Goal: Task Accomplishment & Management: Use online tool/utility

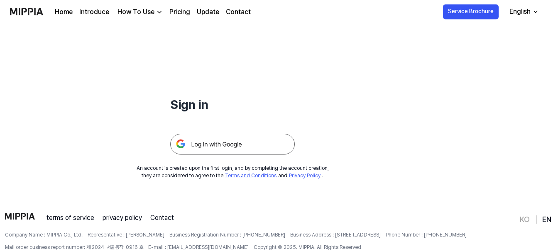
scroll to position [37, 0]
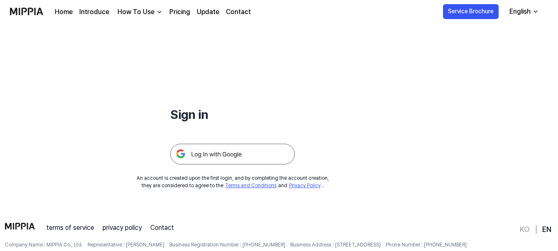
click at [218, 154] on img at bounding box center [232, 154] width 124 height 21
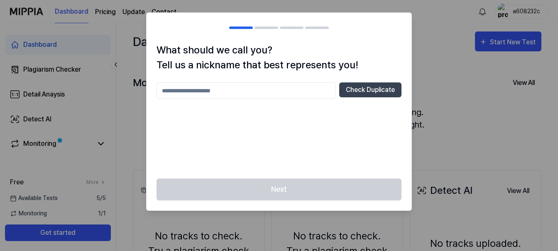
click at [259, 95] on input "text" at bounding box center [245, 91] width 179 height 17
type input "**********"
click at [360, 92] on button "Check Duplicate" at bounding box center [370, 90] width 62 height 15
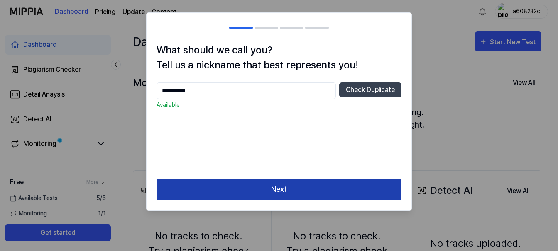
click at [290, 182] on button "Next" at bounding box center [278, 190] width 245 height 22
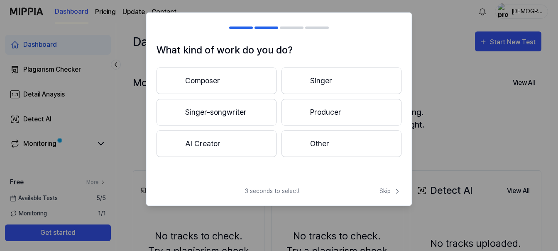
click at [202, 83] on button "Composer" at bounding box center [216, 81] width 120 height 27
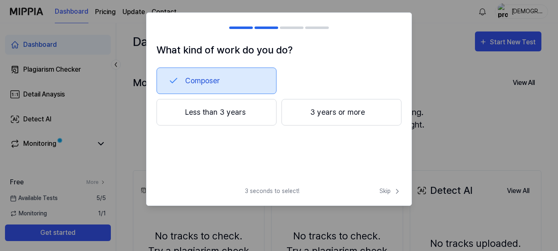
click at [232, 84] on button "Composer" at bounding box center [216, 81] width 120 height 27
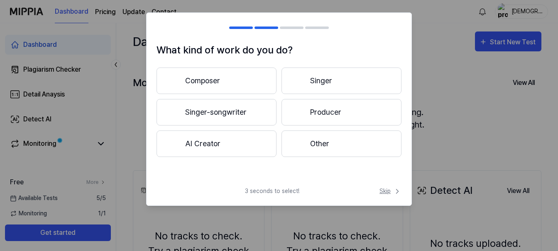
click at [385, 191] on span "Skip" at bounding box center [390, 191] width 22 height 9
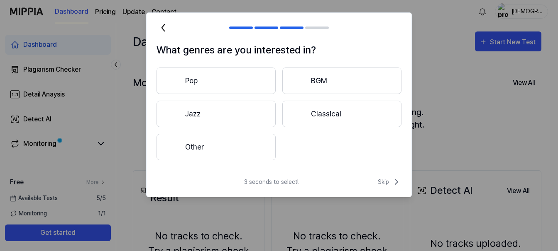
click at [208, 147] on button "Other" at bounding box center [215, 147] width 119 height 27
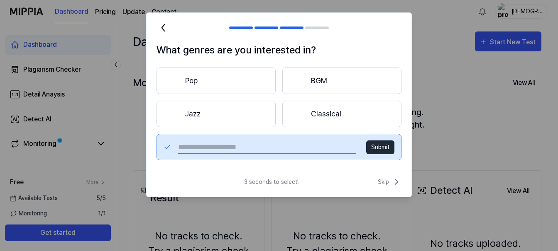
click at [277, 148] on input "text" at bounding box center [267, 147] width 178 height 13
type input "**********"
click at [373, 143] on button "Submit" at bounding box center [380, 148] width 28 height 14
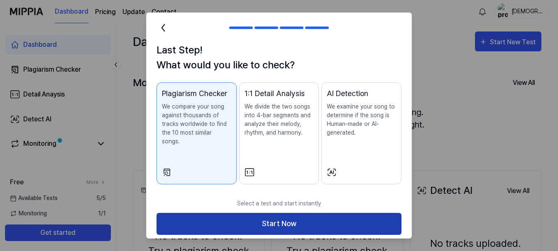
click at [285, 217] on button "Start Now" at bounding box center [278, 224] width 245 height 22
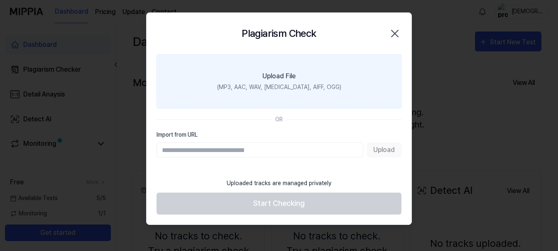
click at [273, 78] on div "Upload File" at bounding box center [278, 76] width 33 height 10
click at [0, 0] on input "Upload File (MP3, AAC, WAV, [MEDICAL_DATA], AIFF, OGG)" at bounding box center [0, 0] width 0 height 0
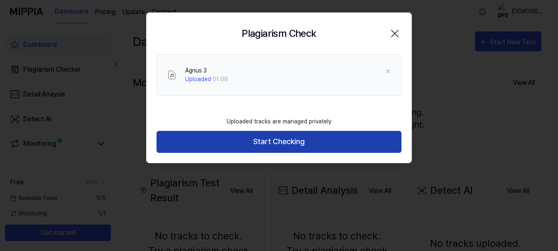
click at [262, 141] on button "Start Checking" at bounding box center [278, 142] width 245 height 22
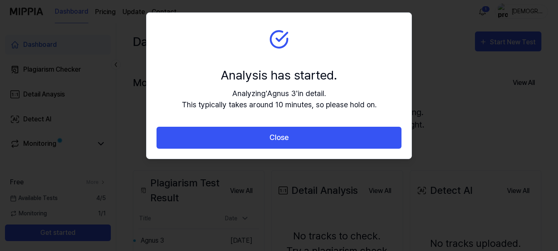
click at [358, 77] on div "Analysis has started." at bounding box center [279, 75] width 195 height 19
click at [343, 45] on section "Analysis has started. Analyzing ' Agnus 3 ' in detail. This typically takes aro…" at bounding box center [278, 70] width 265 height 114
click at [286, 62] on section "Analysis has started. Analyzing ' Agnus 3 ' in detail. This typically takes aro…" at bounding box center [278, 70] width 265 height 114
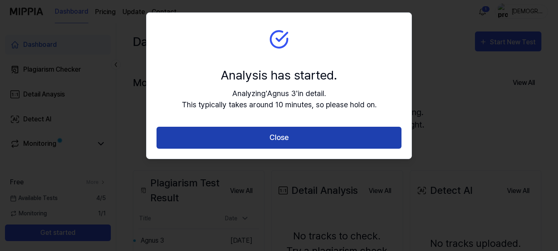
click at [281, 137] on button "Close" at bounding box center [278, 138] width 245 height 22
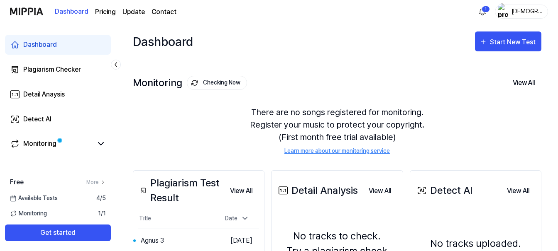
click at [281, 137] on div "There are no songs registered for monitoring. Register your music to protect yo…" at bounding box center [337, 130] width 408 height 69
click at [77, 209] on div "Free More Available Tests 4 / 5 Monitoring 1 / 1 Get started" at bounding box center [58, 210] width 116 height 64
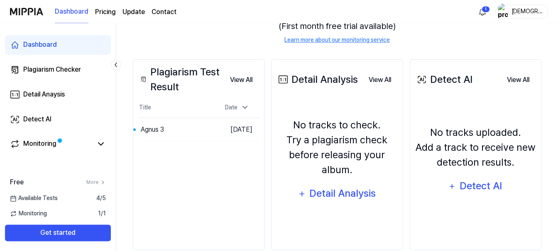
scroll to position [120, 0]
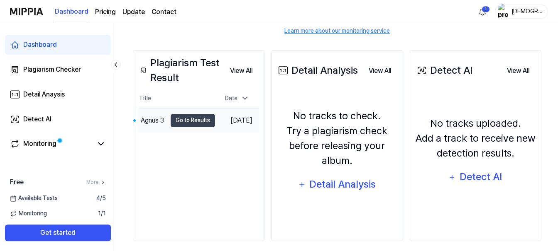
click at [194, 128] on td "Agnus 3 Go to Results" at bounding box center [176, 120] width 77 height 23
click at [192, 122] on button "Go to Results" at bounding box center [192, 120] width 44 height 13
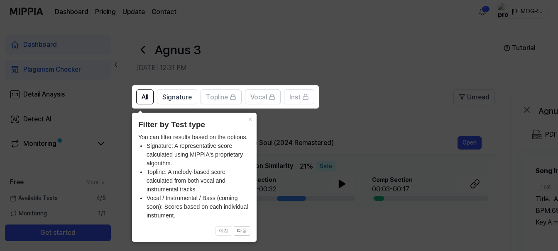
click at [365, 124] on icon at bounding box center [279, 125] width 558 height 251
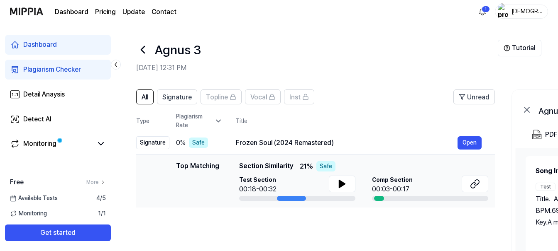
click at [367, 126] on th "Title" at bounding box center [365, 121] width 259 height 20
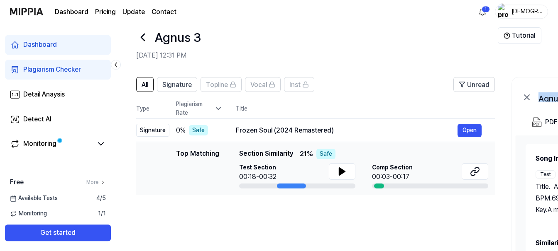
scroll to position [12, 0]
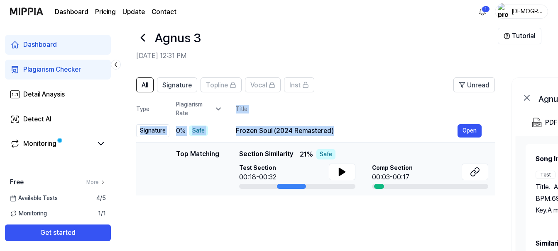
drag, startPoint x: 349, startPoint y: 8, endPoint x: 467, endPoint y: 187, distance: 214.1
click at [467, 187] on div "Dashboard Pricing Update Contact 1 Sanjuanista Dashboard Plagiarism Checker Det…" at bounding box center [279, 113] width 558 height 251
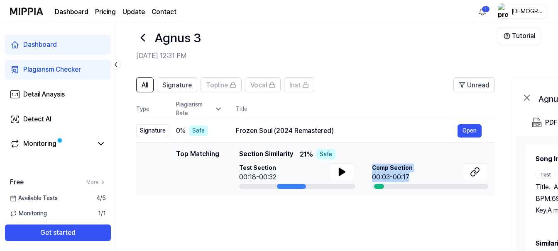
click at [354, 227] on div "All Signature Topline Vocal Inst Unread All Signature Topline Vocal Inst Type P…" at bounding box center [315, 234] width 358 height 312
click at [227, 234] on div "All Signature Topline Vocal Inst Unread All Signature Topline Vocal Inst Type P…" at bounding box center [315, 234] width 358 height 312
click at [286, 97] on header "All Signature Topline Vocal Inst Unread" at bounding box center [315, 89] width 358 height 22
click at [466, 134] on button "Open" at bounding box center [469, 130] width 24 height 13
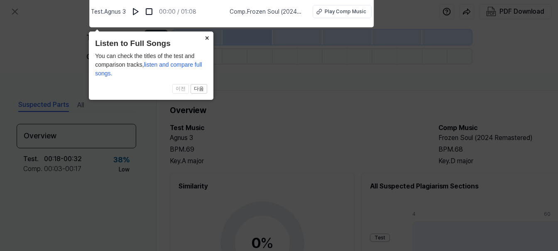
click at [117, 159] on icon at bounding box center [279, 124] width 558 height 256
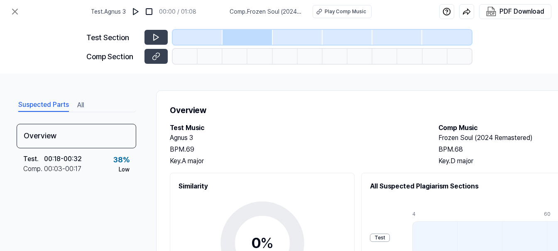
click at [417, 130] on h2 "Test Music" at bounding box center [296, 128] width 252 height 10
click at [334, 12] on div "Play Comp Music" at bounding box center [344, 11] width 41 height 7
click at [468, 137] on h2 "Frozen Soul (2024 Remastered)" at bounding box center [564, 138] width 252 height 10
drag, startPoint x: 438, startPoint y: 139, endPoint x: 534, endPoint y: 136, distance: 96.7
click at [534, 136] on div "Test Music Agnus 3 BPM. 69 Key. A major Comp Music Frozen Soul (2024 Remastered…" at bounding box center [430, 144] width 520 height 43
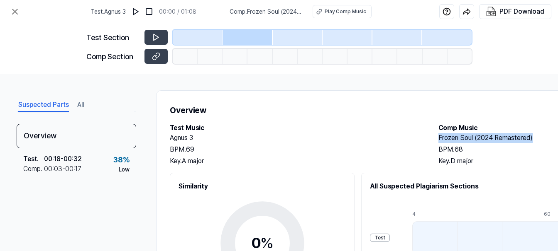
copy h2 "Frozen Soul (2024 Remastered)"
